Goal: Information Seeking & Learning: Learn about a topic

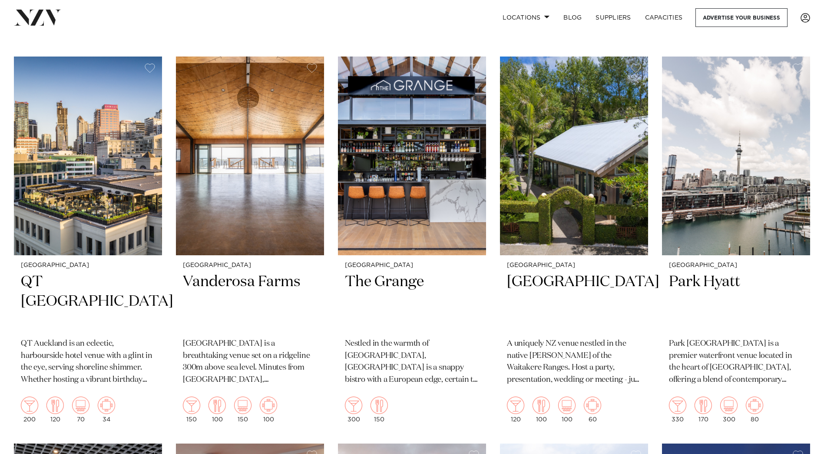
scroll to position [1086, 0]
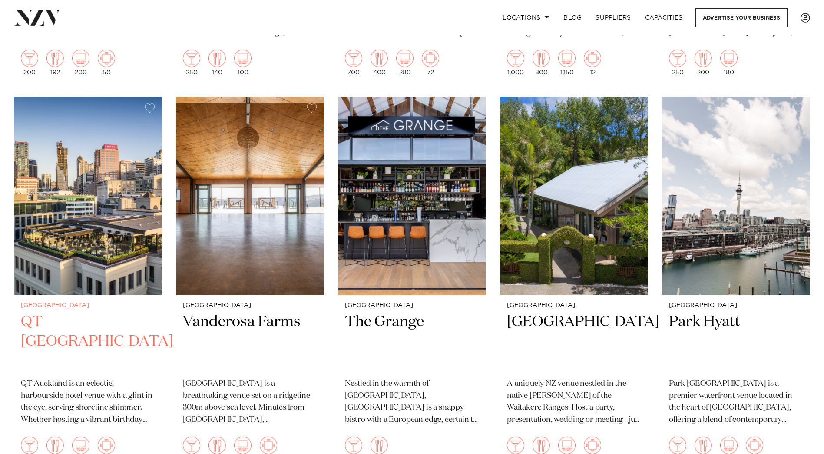
click at [50, 312] on h2 "QT [GEOGRAPHIC_DATA]" at bounding box center [88, 341] width 134 height 59
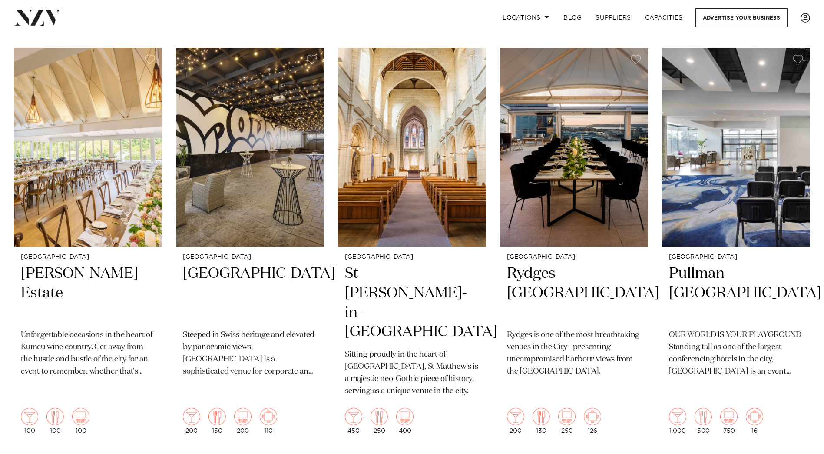
scroll to position [348, 0]
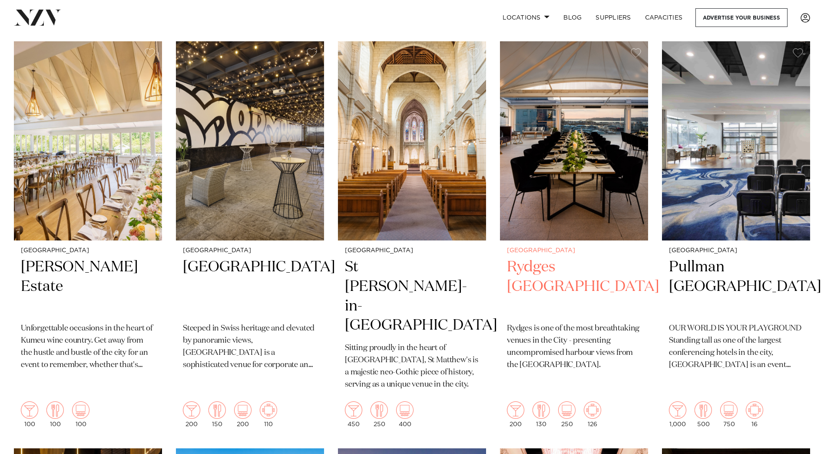
click at [556, 257] on h2 "Rydges Auckland" at bounding box center [574, 286] width 134 height 59
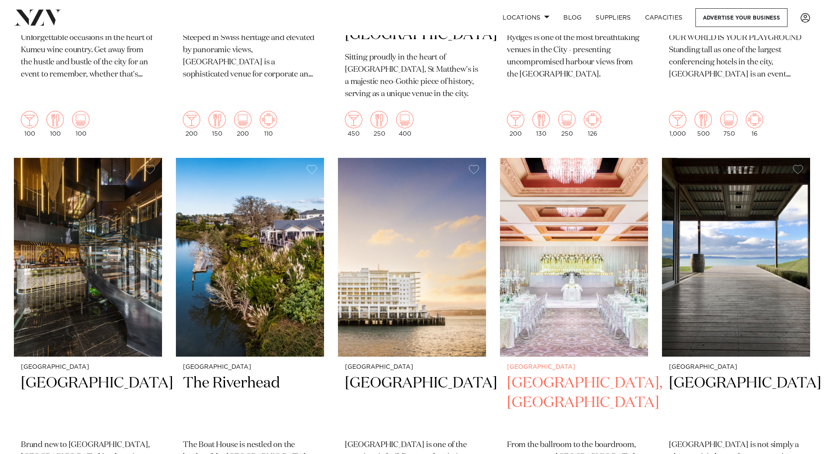
scroll to position [652, 0]
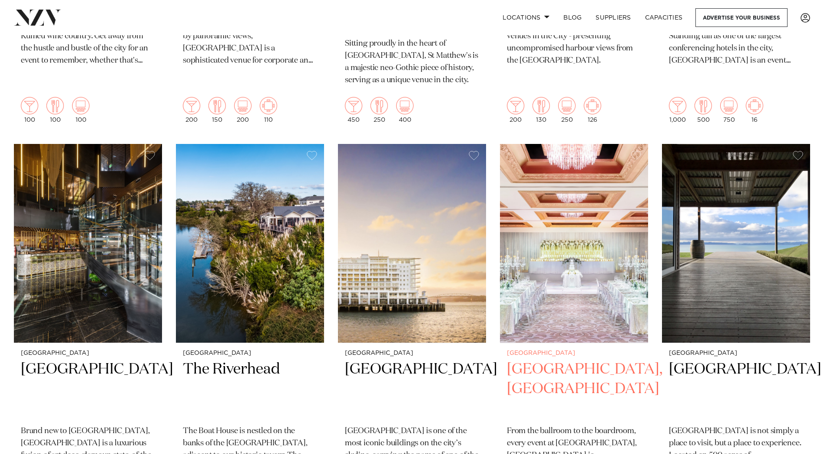
click at [565, 359] on h2 "Cordis, Auckland" at bounding box center [574, 388] width 134 height 59
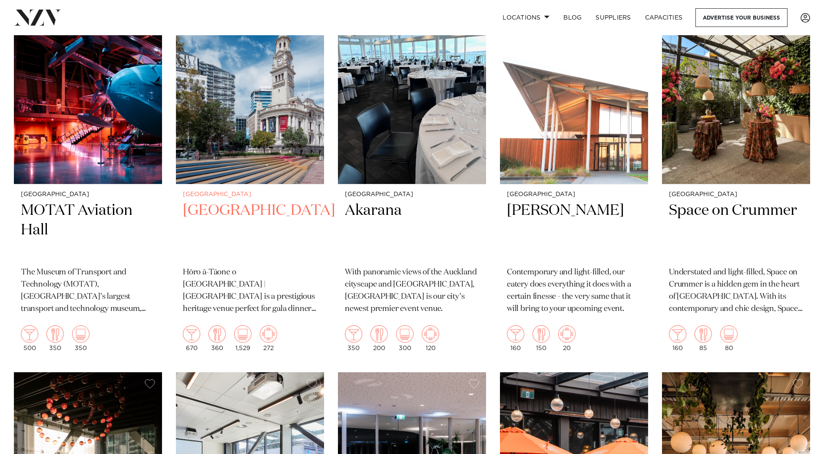
scroll to position [3432, 0]
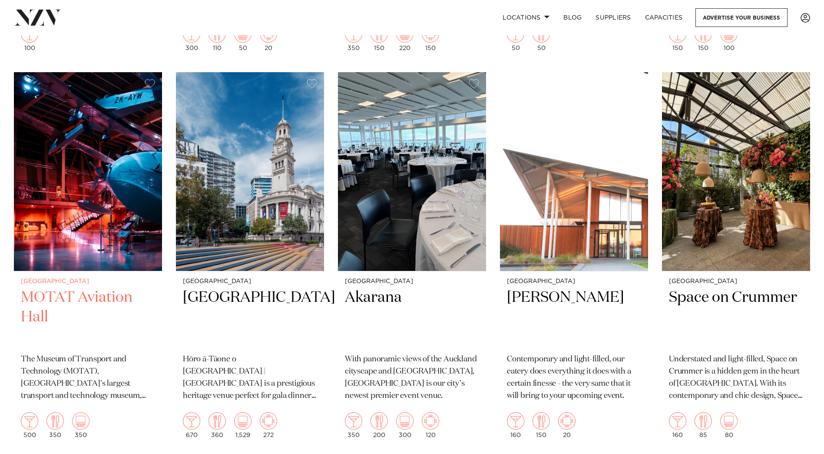
click at [45, 217] on img at bounding box center [88, 171] width 148 height 199
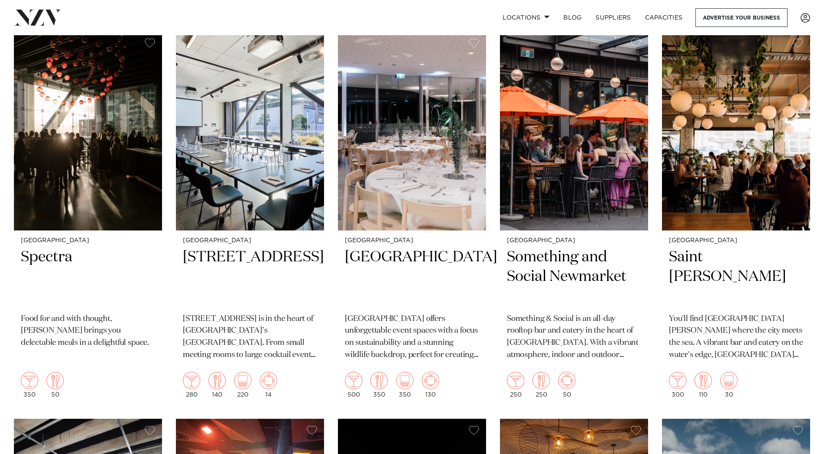
scroll to position [3910, 0]
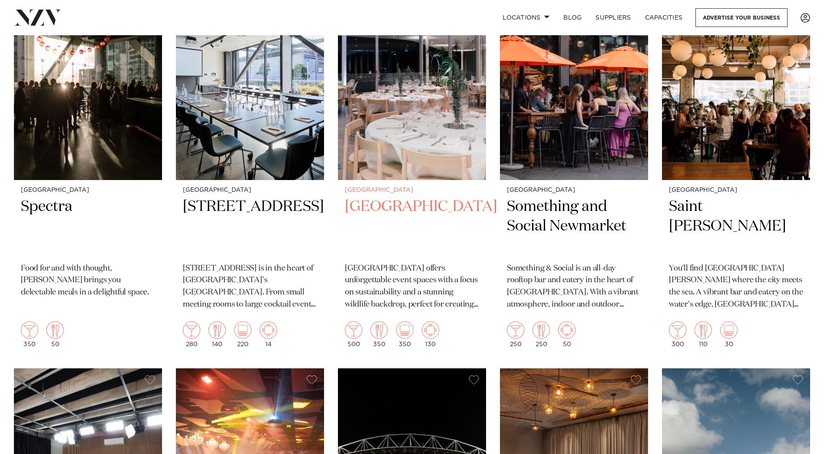
click at [401, 197] on h2 "[GEOGRAPHIC_DATA]" at bounding box center [412, 226] width 134 height 59
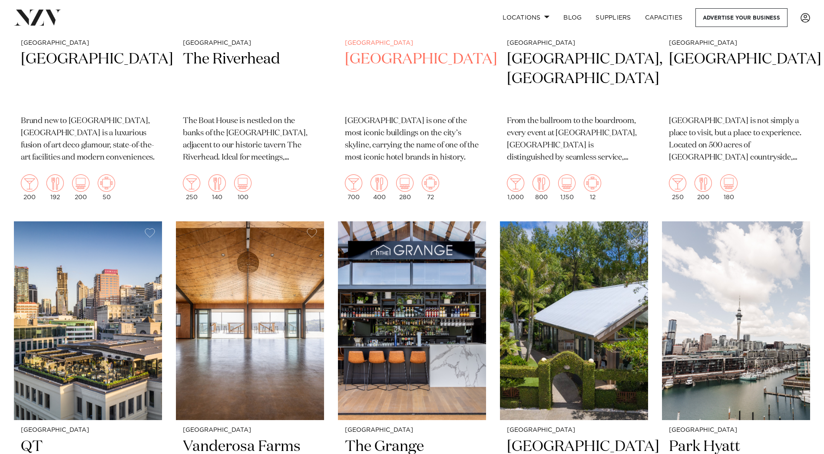
scroll to position [912, 0]
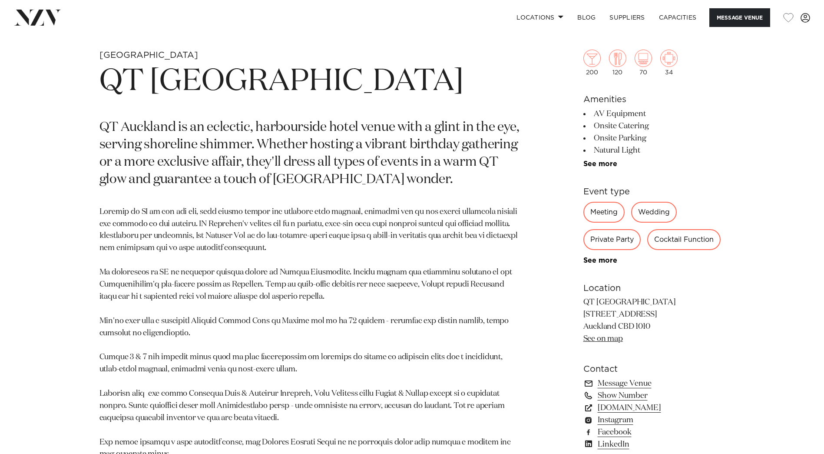
scroll to position [434, 0]
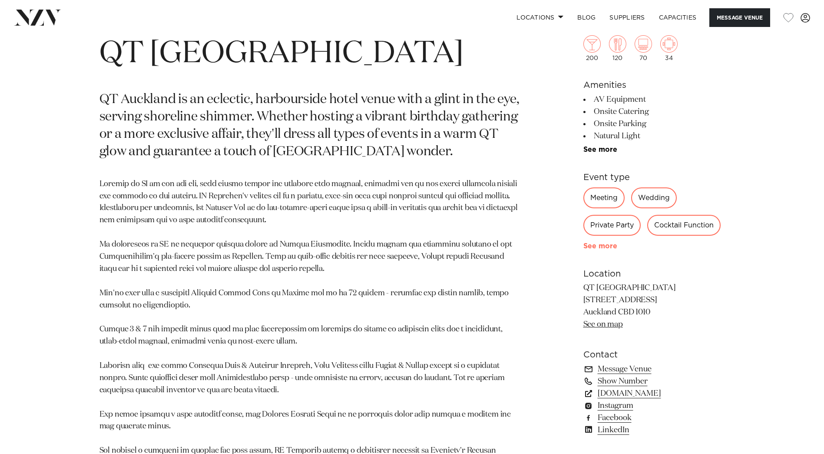
click at [600, 244] on link "See more" at bounding box center [617, 245] width 68 height 7
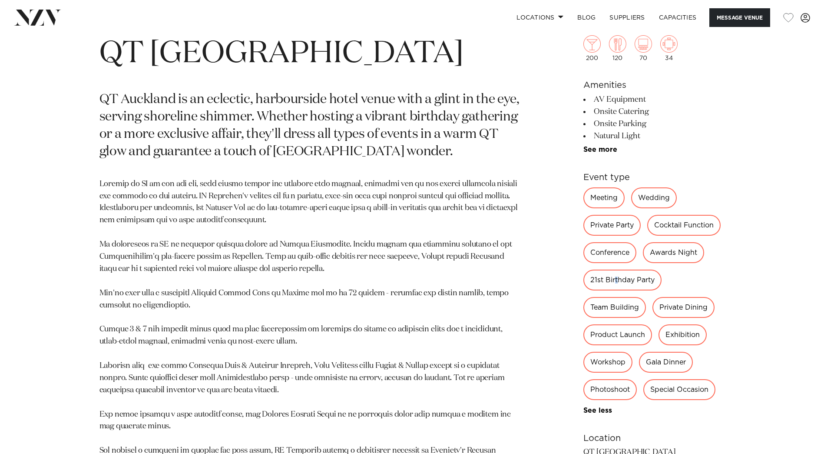
click at [616, 281] on div "21st Birthday Party" at bounding box center [622, 279] width 78 height 21
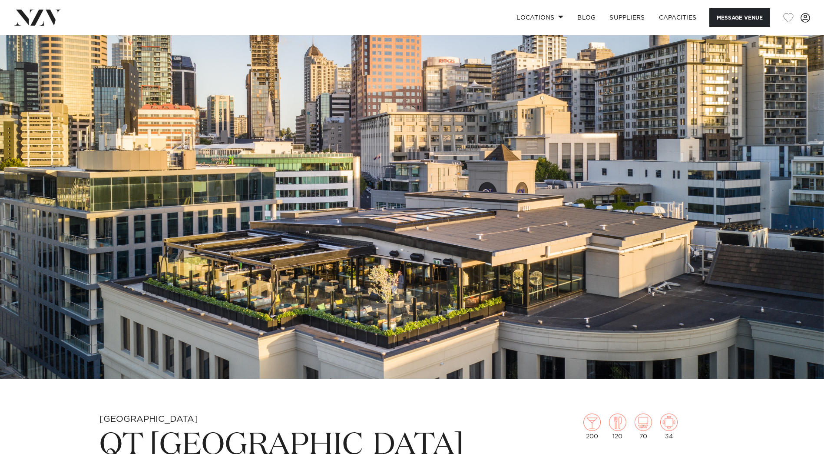
scroll to position [0, 0]
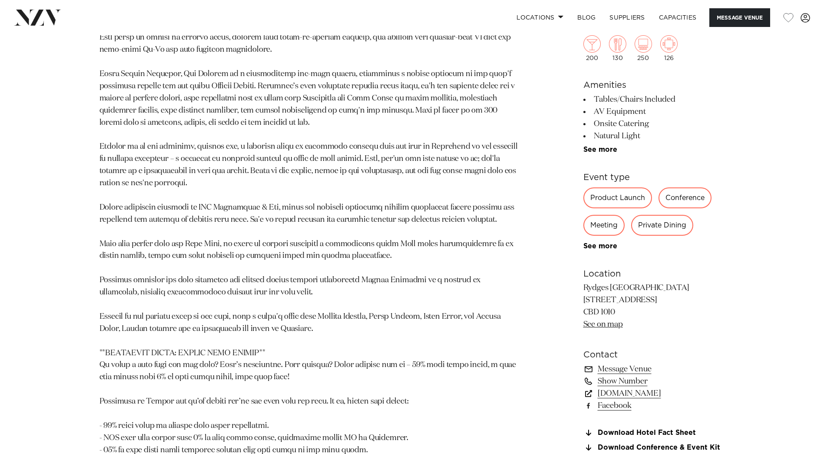
scroll to position [652, 0]
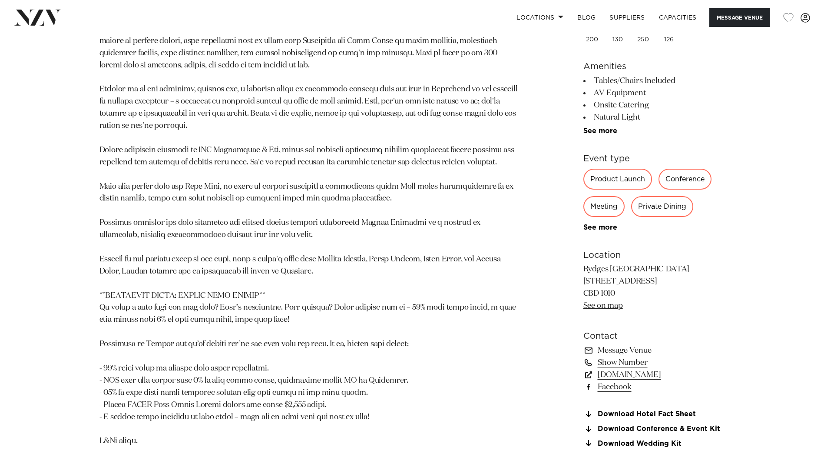
click at [605, 387] on link "Facebook" at bounding box center [654, 387] width 142 height 12
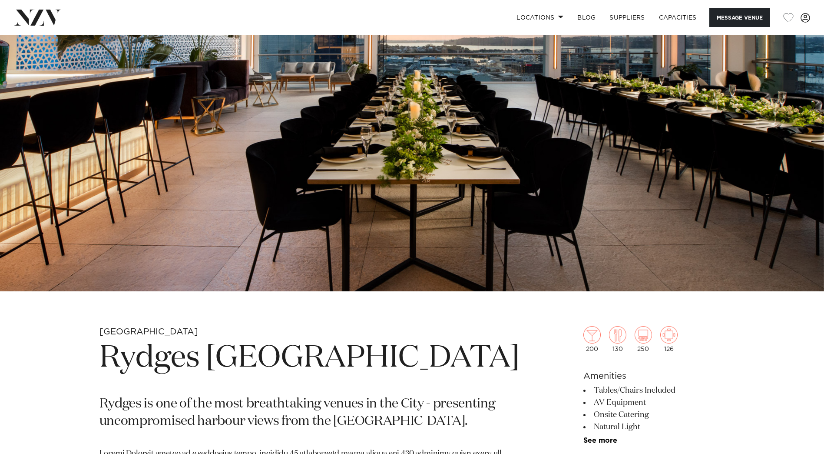
scroll to position [0, 0]
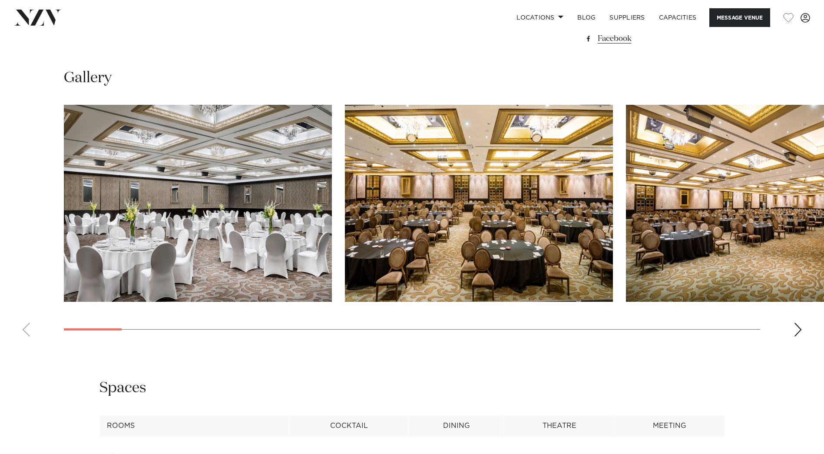
scroll to position [825, 0]
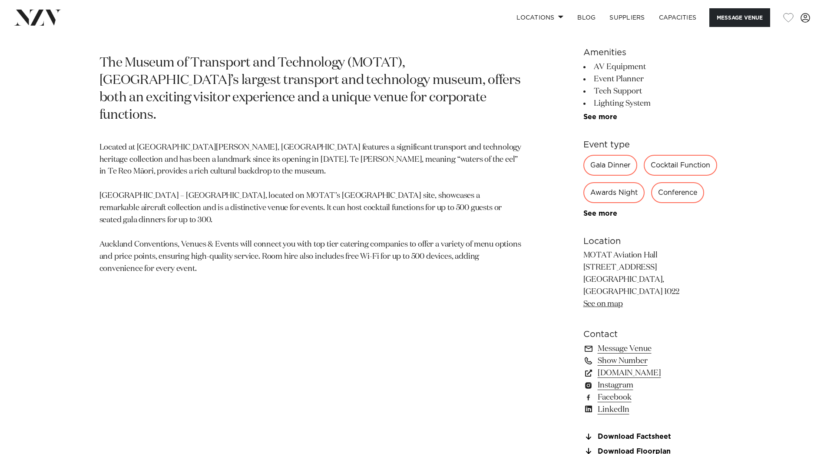
scroll to position [478, 0]
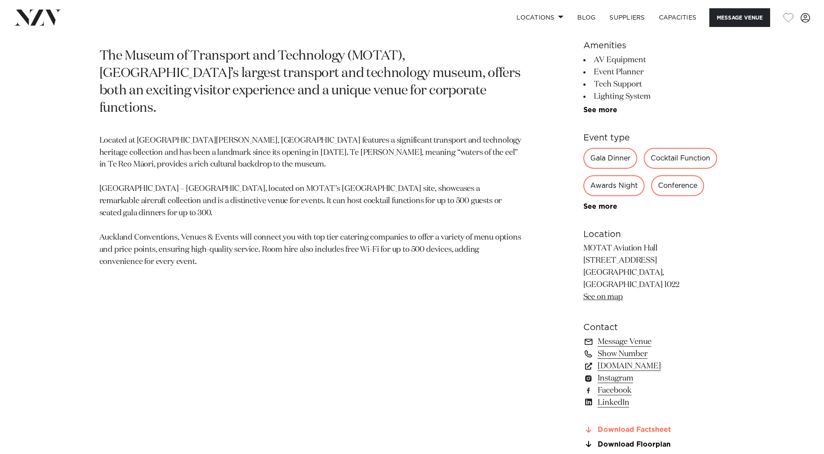
click at [621, 426] on link "Download Factsheet" at bounding box center [654, 430] width 142 height 8
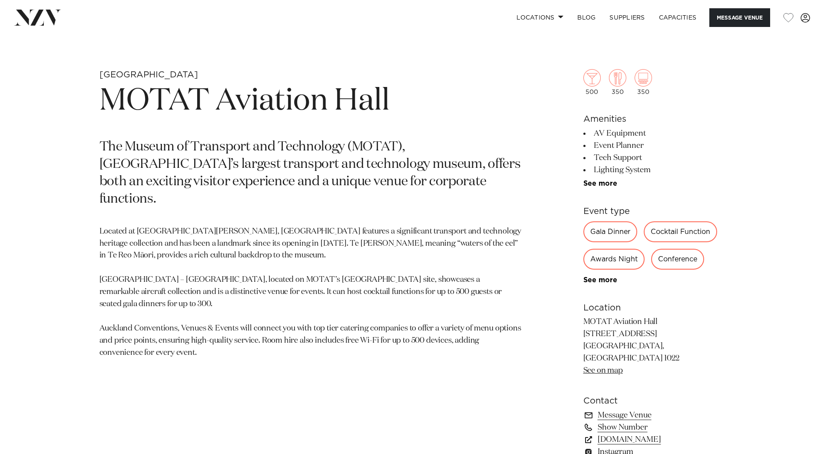
scroll to position [391, 0]
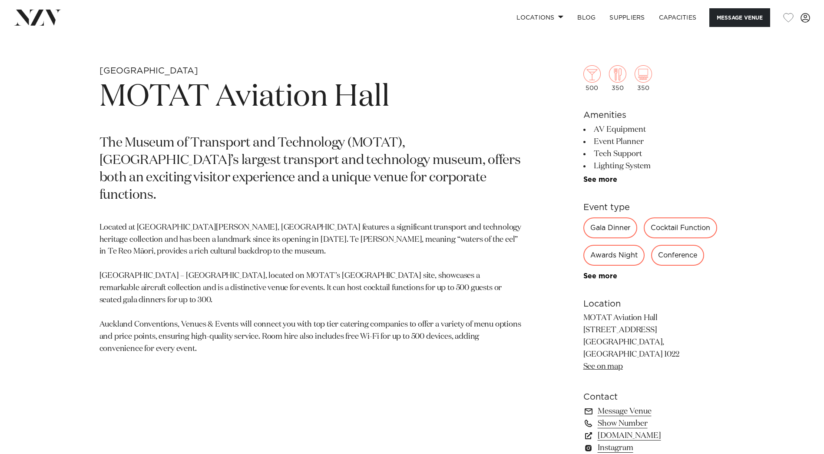
click at [596, 275] on link "See more" at bounding box center [617, 275] width 68 height 7
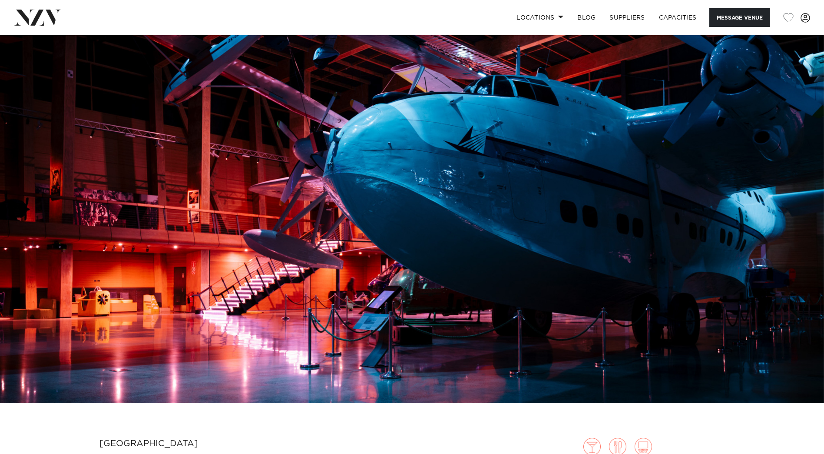
scroll to position [0, 0]
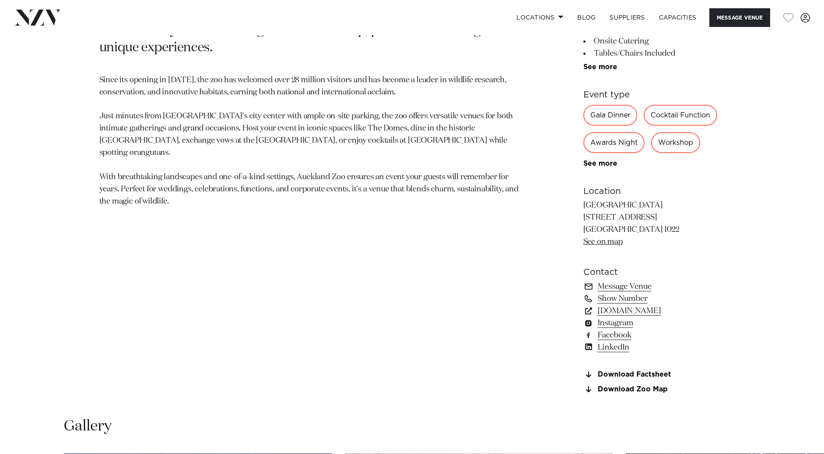
scroll to position [521, 0]
click at [591, 165] on link "See more" at bounding box center [617, 162] width 68 height 7
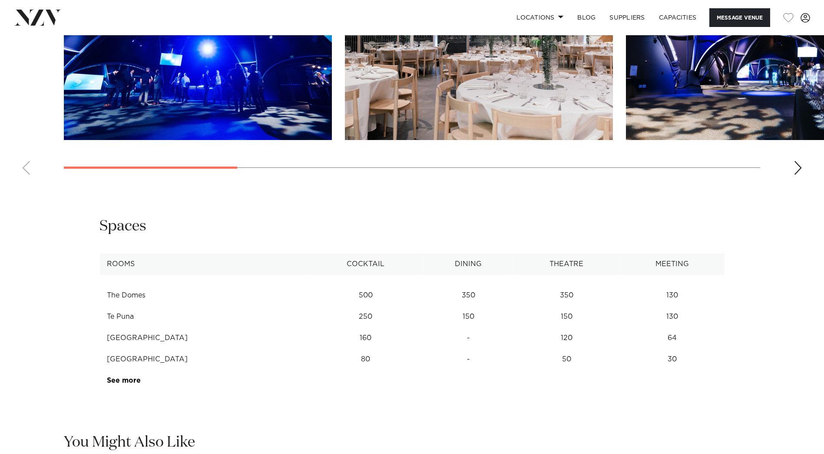
scroll to position [1086, 0]
click at [129, 376] on link "See more" at bounding box center [141, 379] width 68 height 7
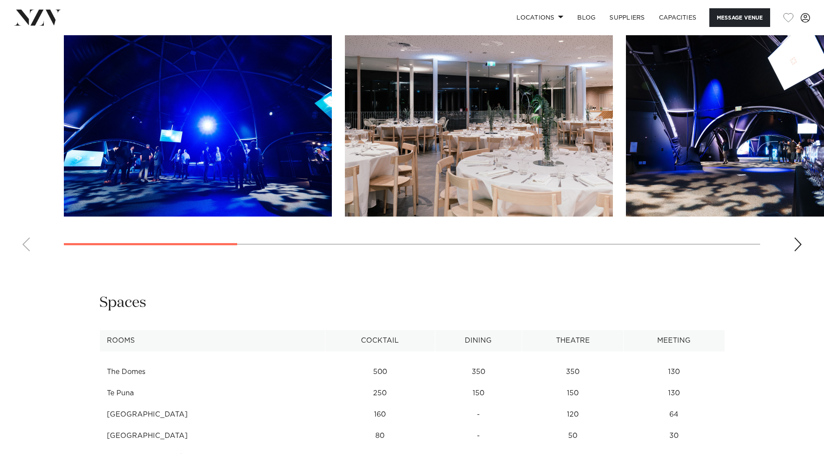
scroll to position [869, 0]
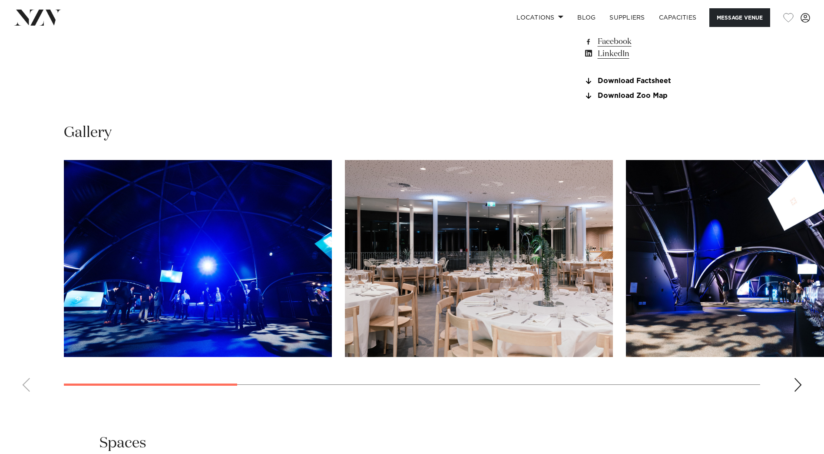
click at [797, 381] on div "Next slide" at bounding box center [798, 384] width 9 height 14
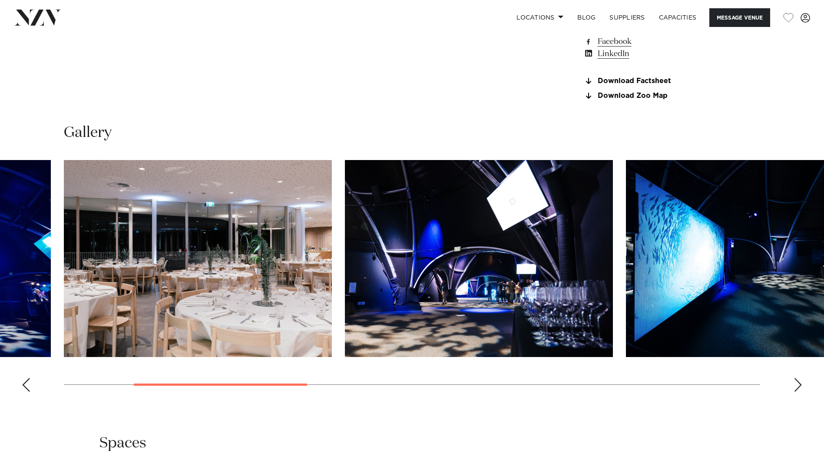
click at [797, 381] on div "Next slide" at bounding box center [798, 384] width 9 height 14
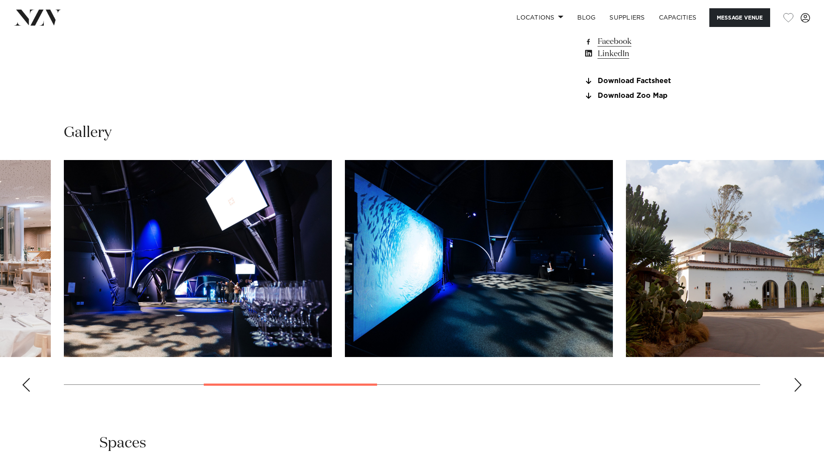
click at [797, 381] on div "Next slide" at bounding box center [798, 384] width 9 height 14
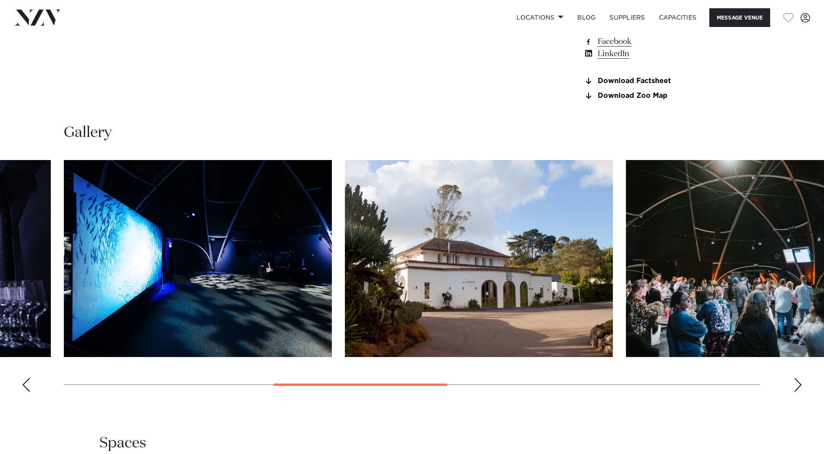
click at [797, 381] on div "Next slide" at bounding box center [798, 384] width 9 height 14
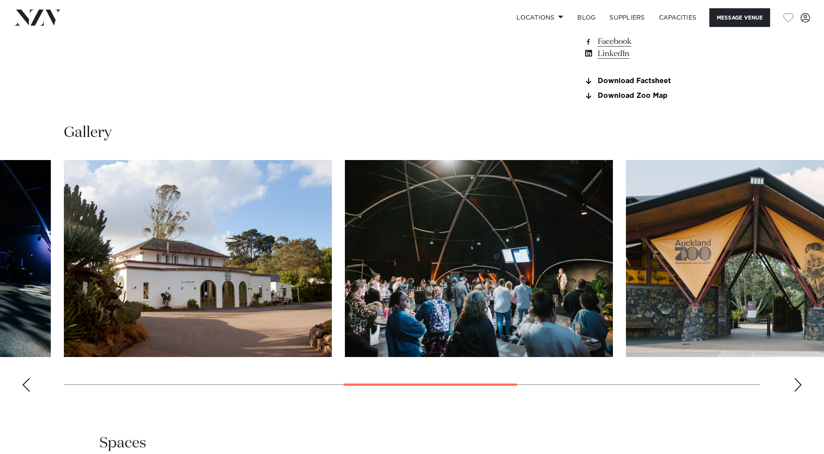
click at [797, 381] on div "Next slide" at bounding box center [798, 384] width 9 height 14
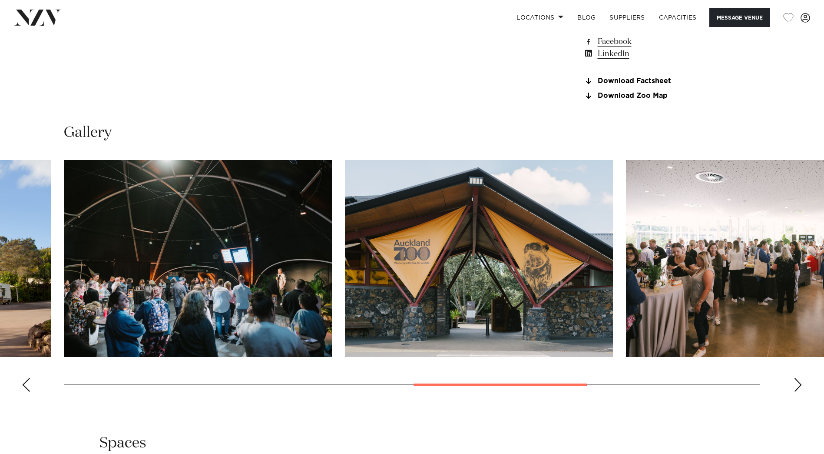
click at [797, 381] on div "Next slide" at bounding box center [798, 384] width 9 height 14
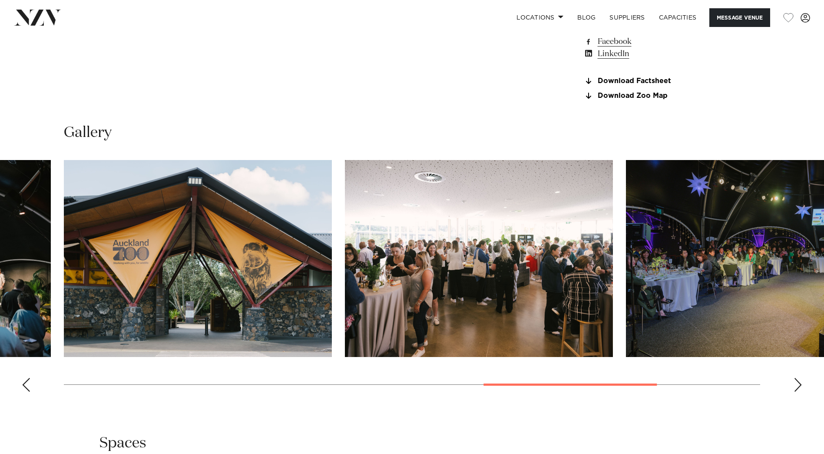
click at [797, 381] on div "Next slide" at bounding box center [798, 384] width 9 height 14
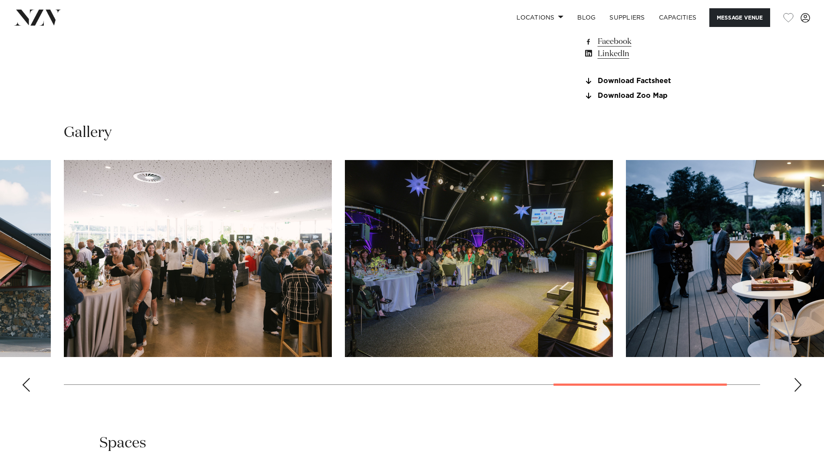
click at [794, 378] on div "Next slide" at bounding box center [798, 384] width 9 height 14
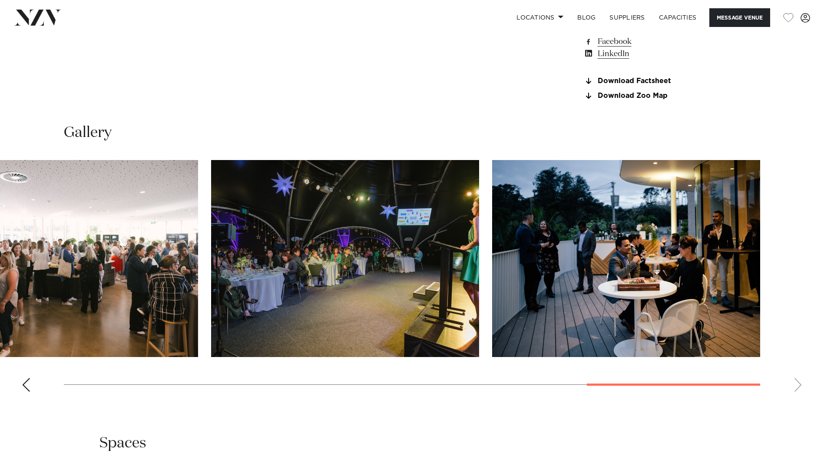
click at [794, 378] on swiper-container at bounding box center [412, 279] width 824 height 238
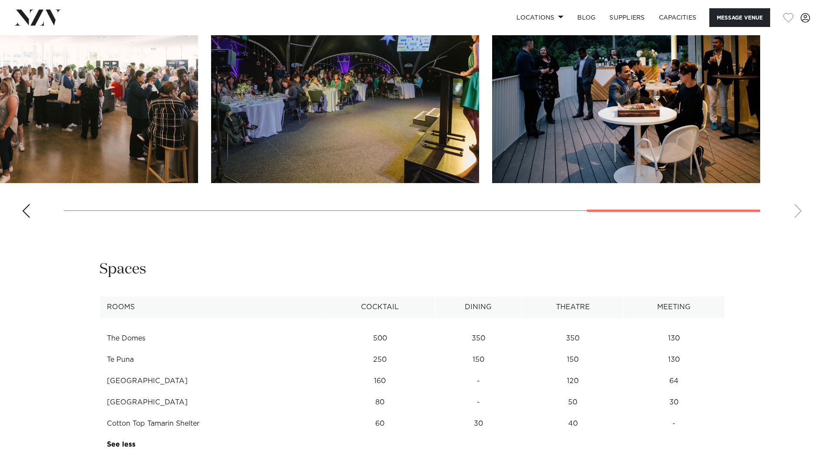
click at [27, 215] on div "Previous slide" at bounding box center [26, 211] width 9 height 14
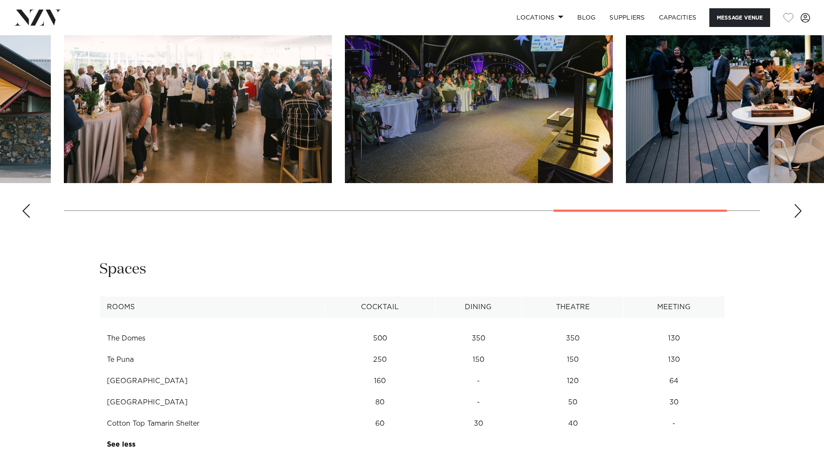
click at [27, 215] on div "Previous slide" at bounding box center [26, 211] width 9 height 14
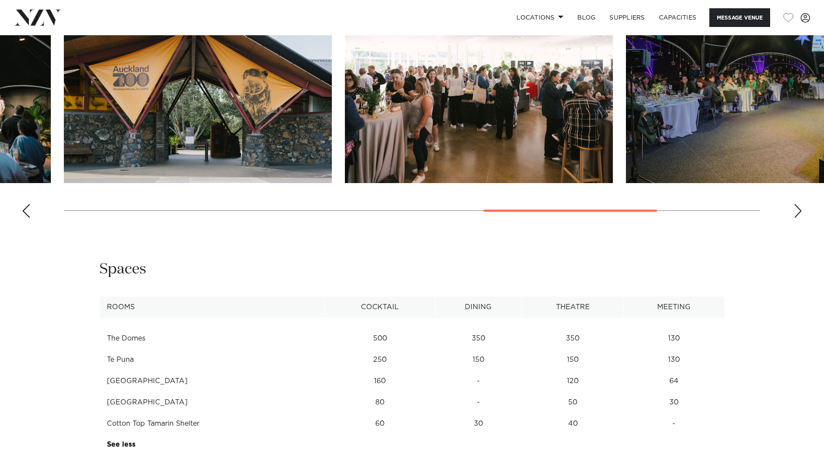
click at [27, 215] on div "Previous slide" at bounding box center [26, 211] width 9 height 14
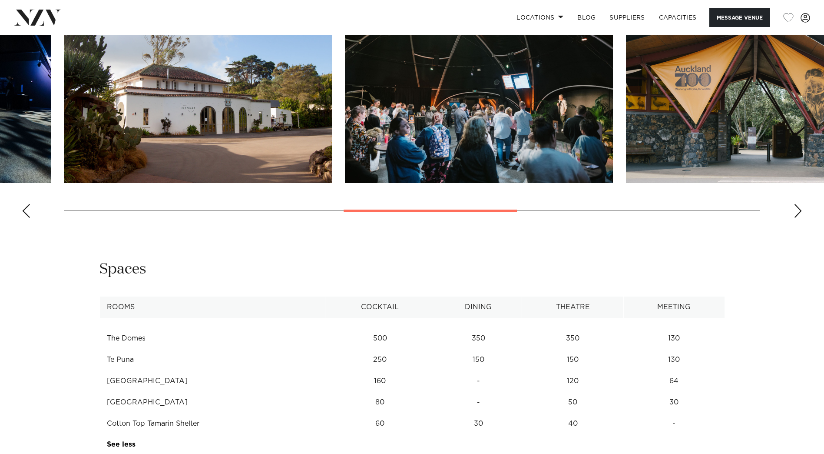
click at [27, 215] on div "Previous slide" at bounding box center [26, 211] width 9 height 14
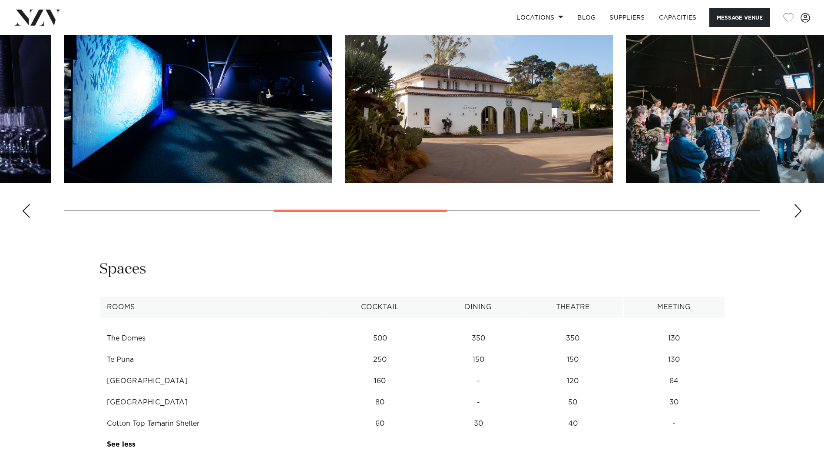
click at [27, 215] on div "Previous slide" at bounding box center [26, 211] width 9 height 14
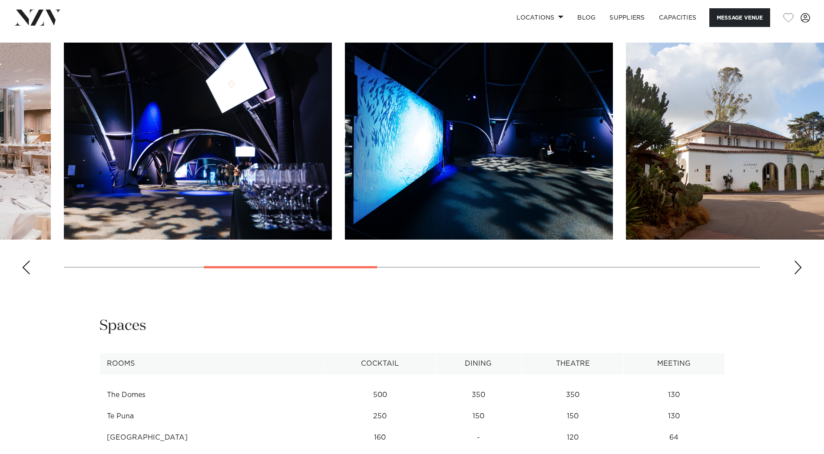
scroll to position [782, 0]
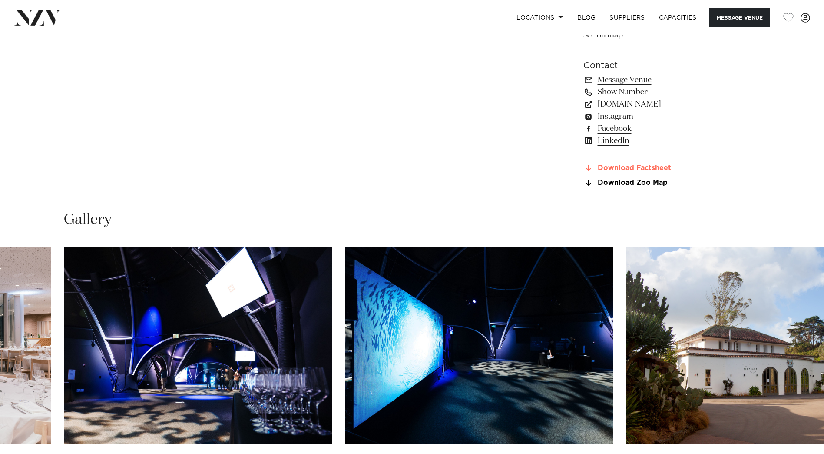
click at [621, 165] on link "Download Factsheet" at bounding box center [654, 168] width 142 height 8
